Goal: Task Accomplishment & Management: Manage account settings

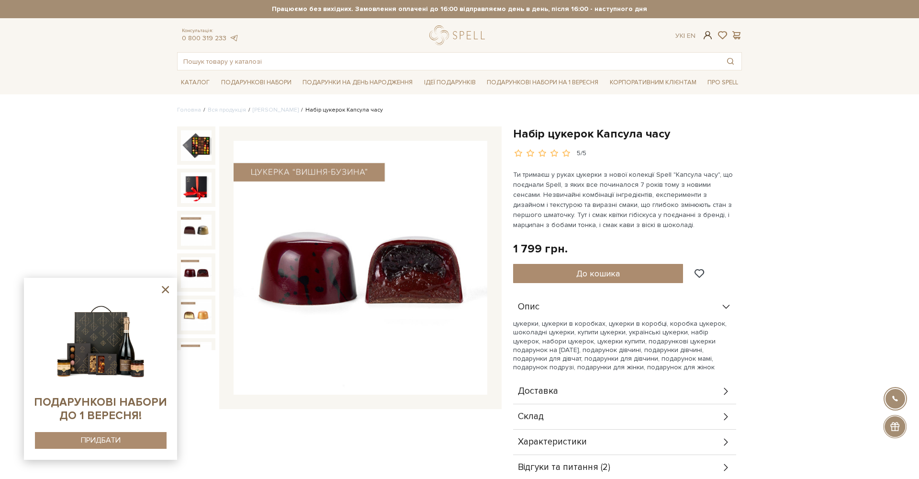
click at [706, 33] on span at bounding box center [707, 35] width 11 height 10
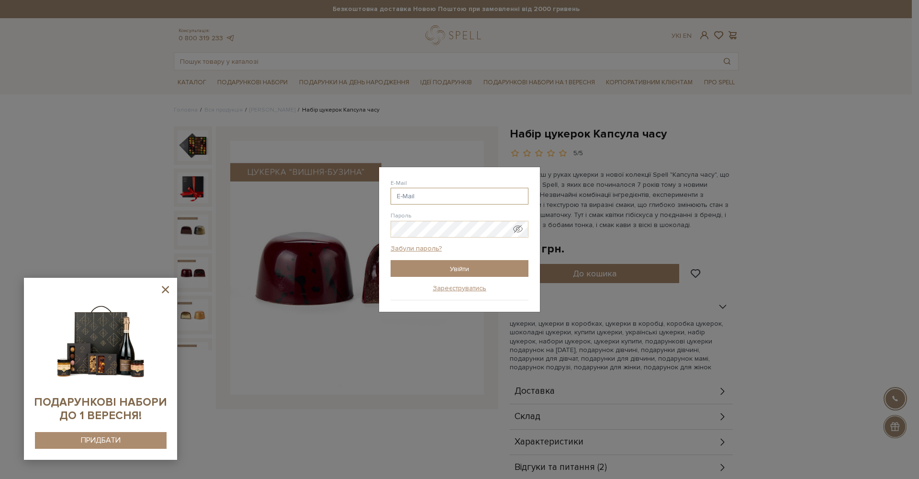
type input "[PERSON_NAME][EMAIL_ADDRESS][DOMAIN_NAME]"
click at [473, 270] on input "Увійти" at bounding box center [459, 268] width 138 height 17
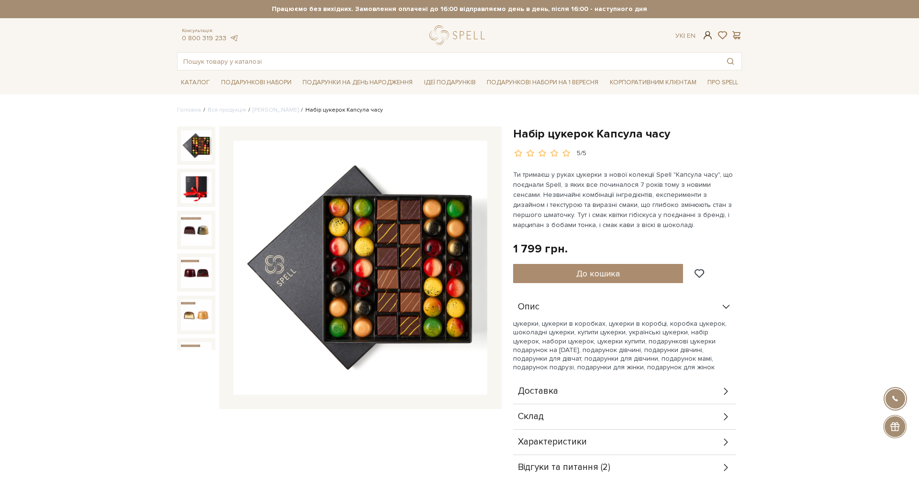
click at [710, 36] on span at bounding box center [707, 35] width 11 height 10
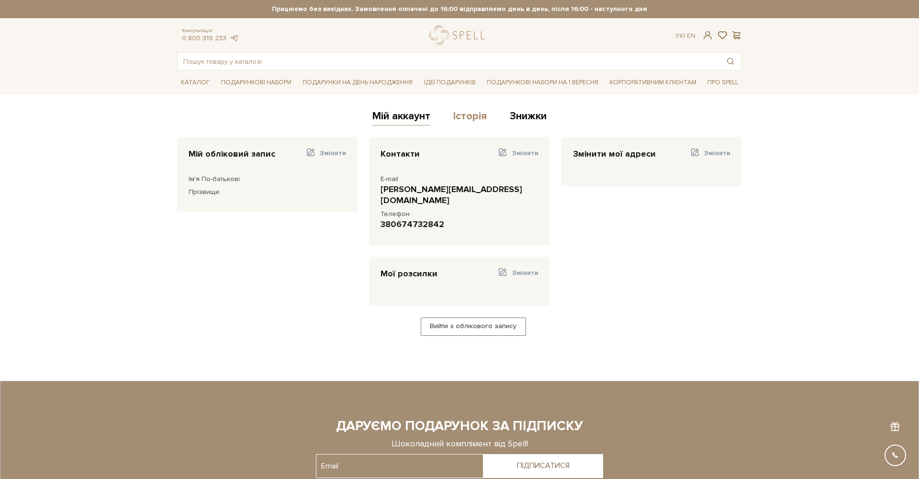
click at [469, 114] on link "Історія" at bounding box center [469, 118] width 33 height 16
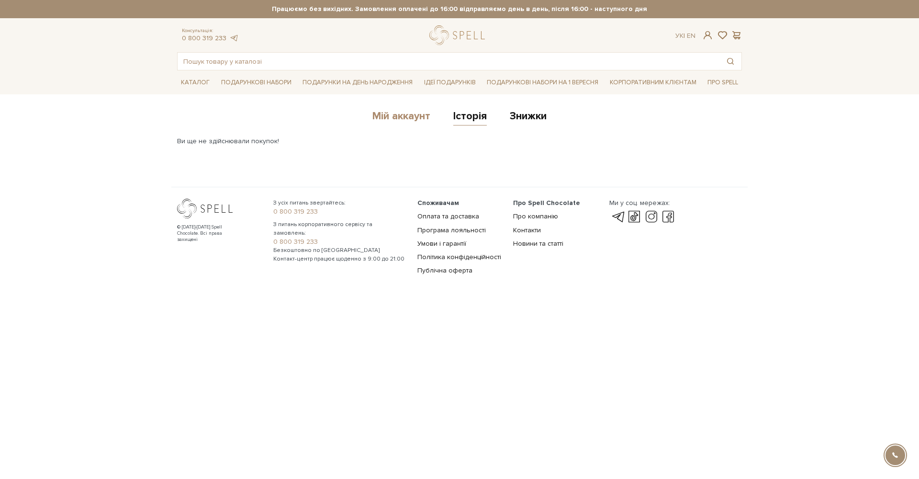
click at [385, 117] on link "Мій аккаунт" at bounding box center [401, 118] width 58 height 16
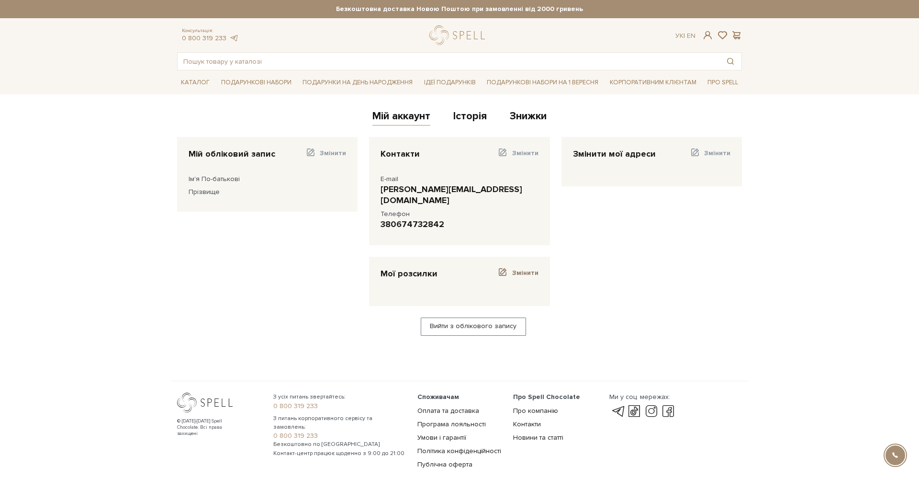
click at [527, 268] on span "Змінити" at bounding box center [525, 272] width 26 height 8
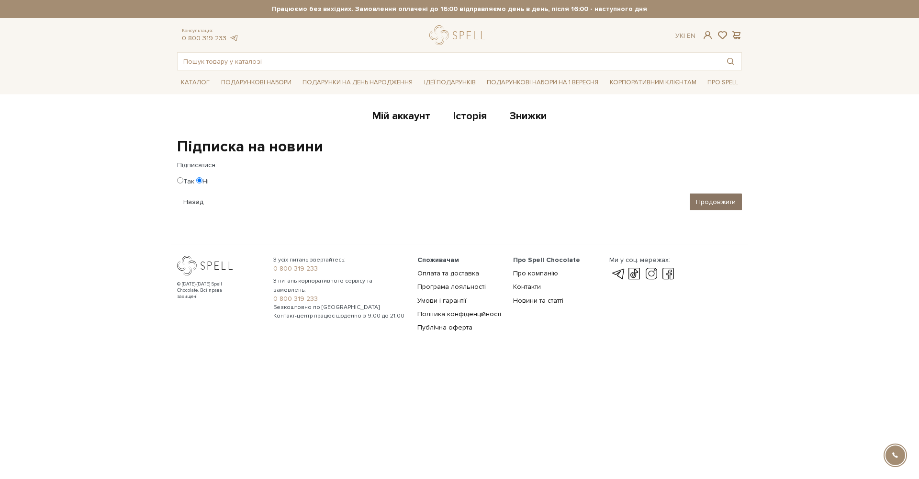
click at [703, 199] on input "Продовжити" at bounding box center [716, 201] width 52 height 17
